Goal: Information Seeking & Learning: Compare options

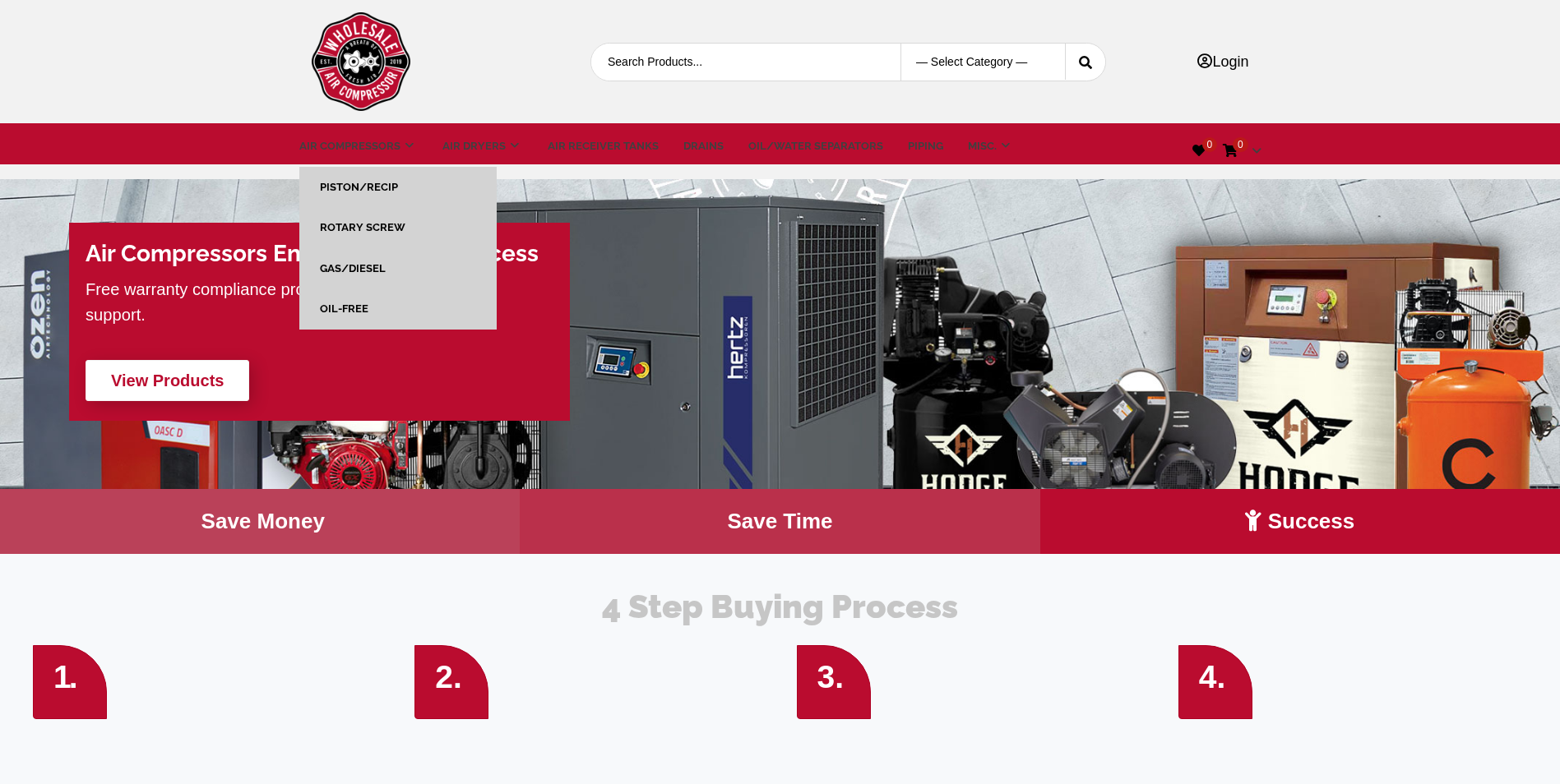
click at [371, 225] on link "Rotary Screw" at bounding box center [363, 228] width 86 height 13
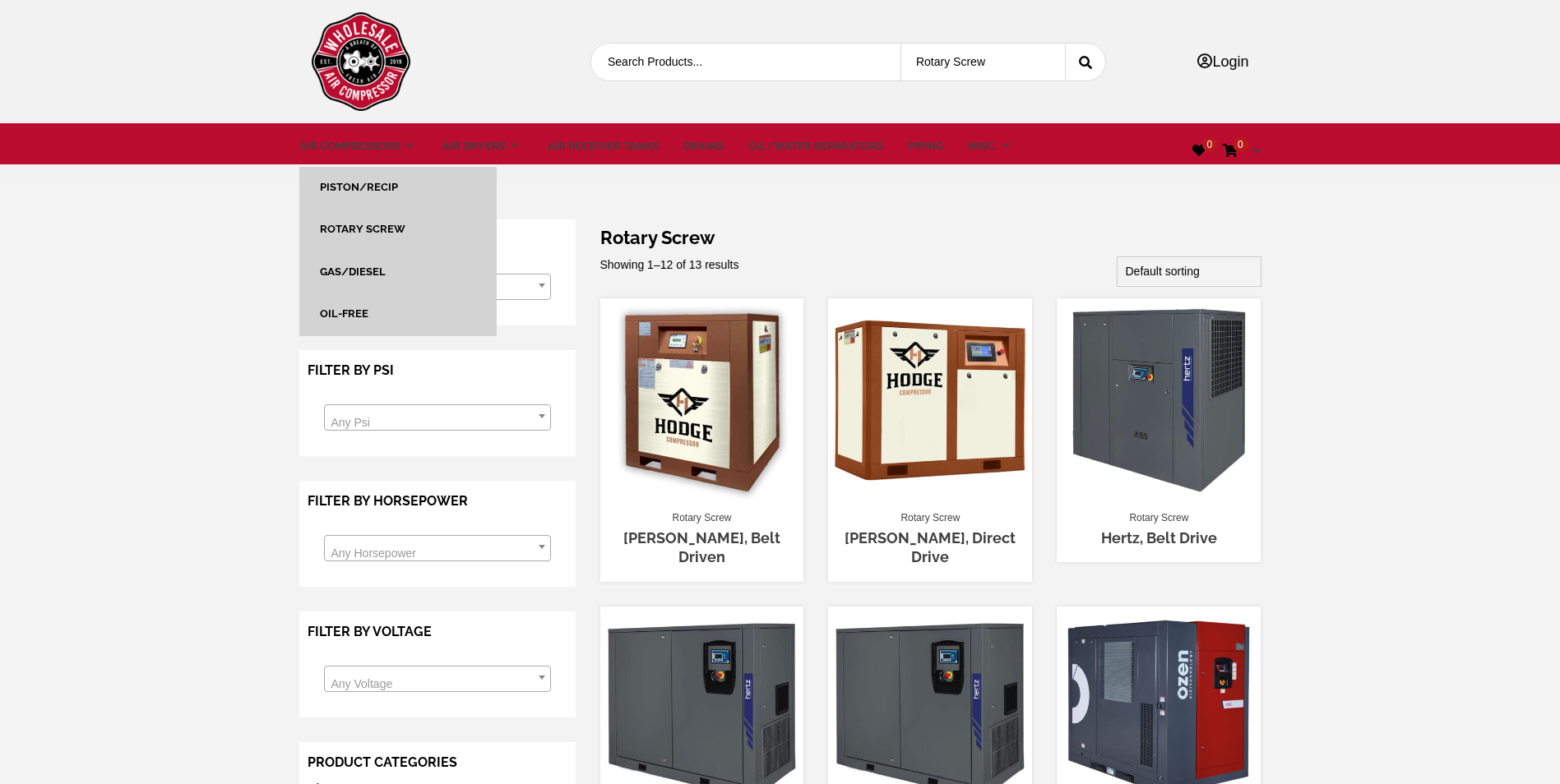
click at [384, 188] on link "Piston/Recip" at bounding box center [359, 187] width 78 height 13
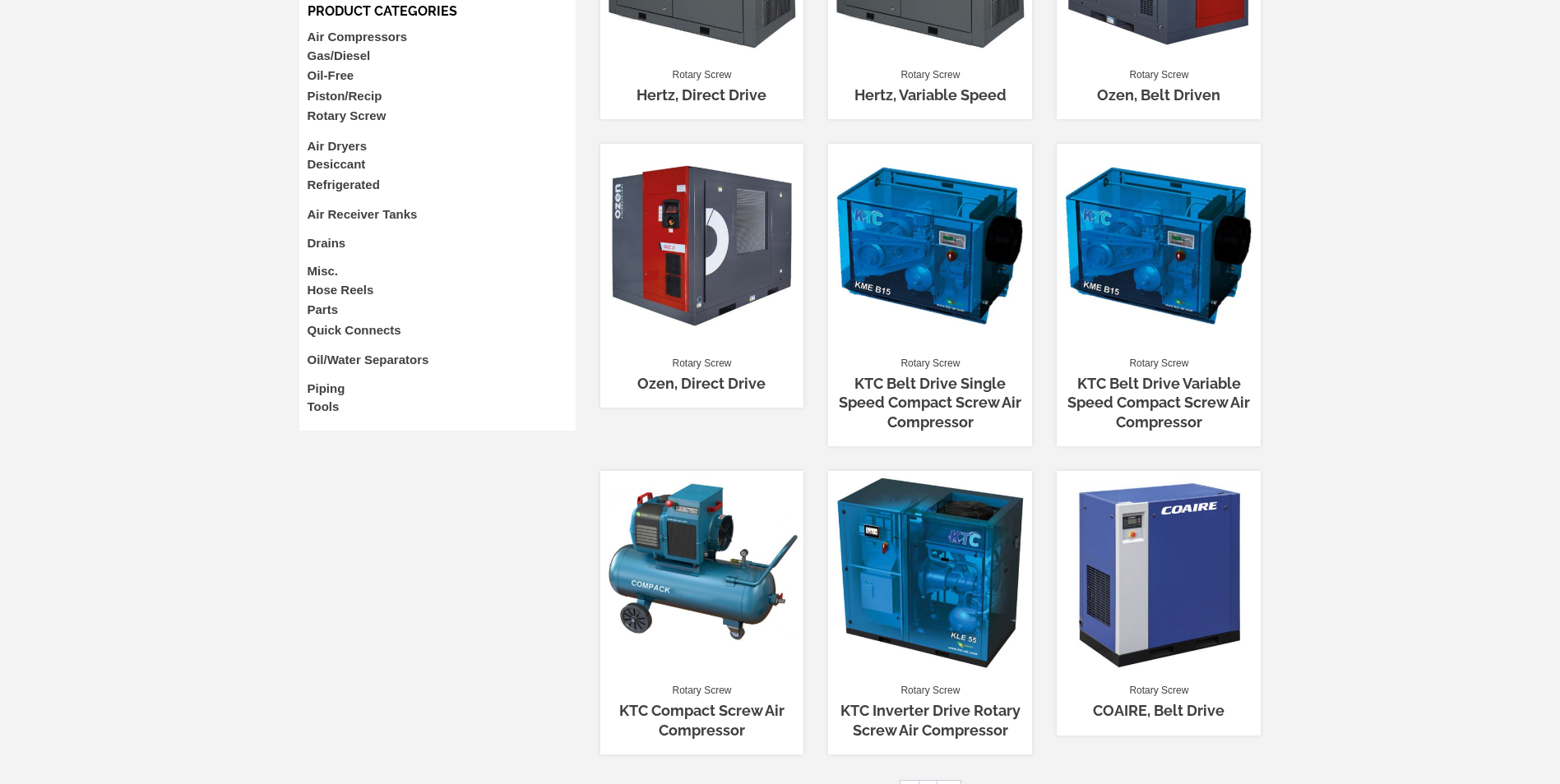
scroll to position [822, 0]
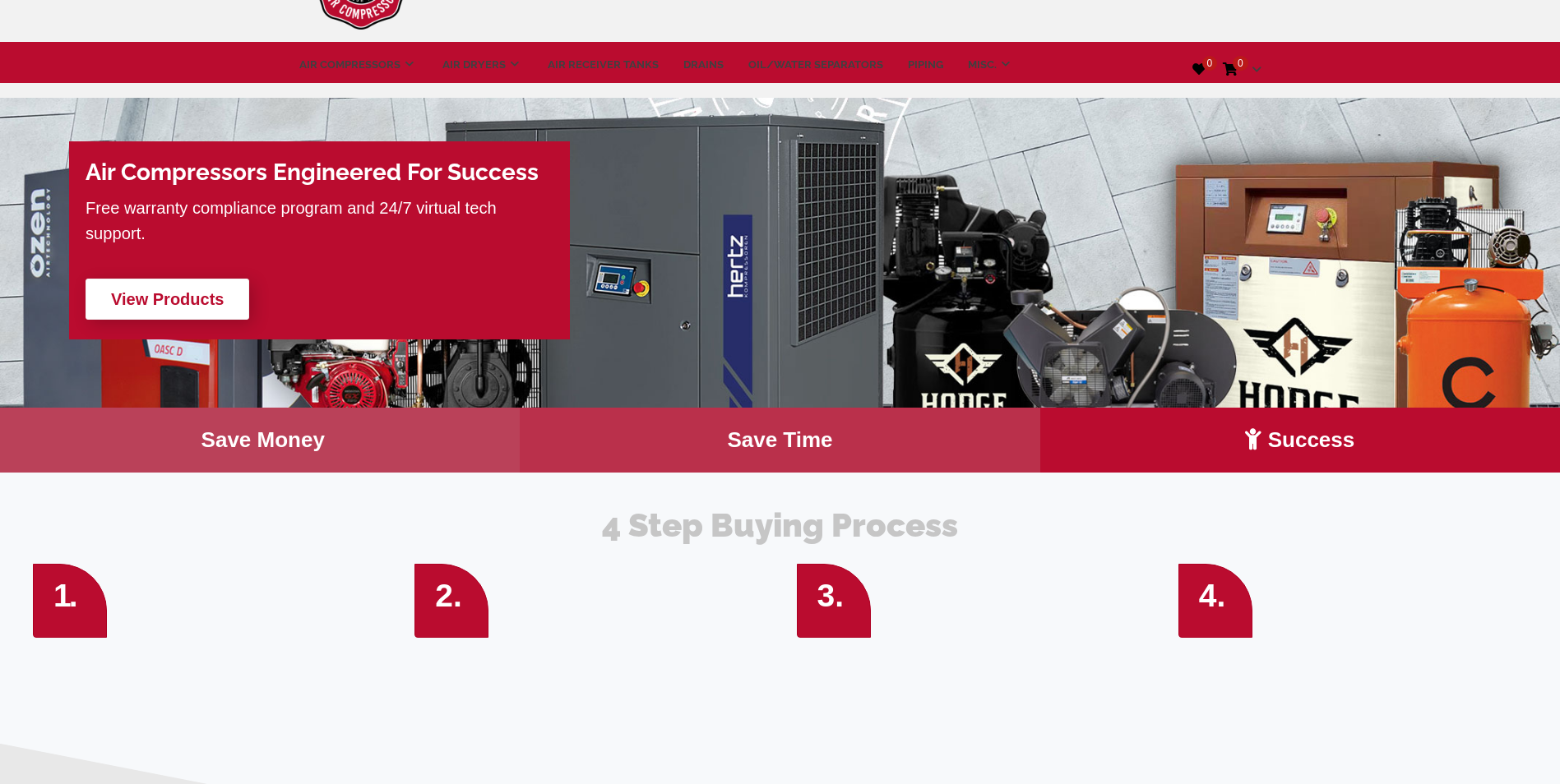
scroll to position [411, 0]
